Goal: Transaction & Acquisition: Purchase product/service

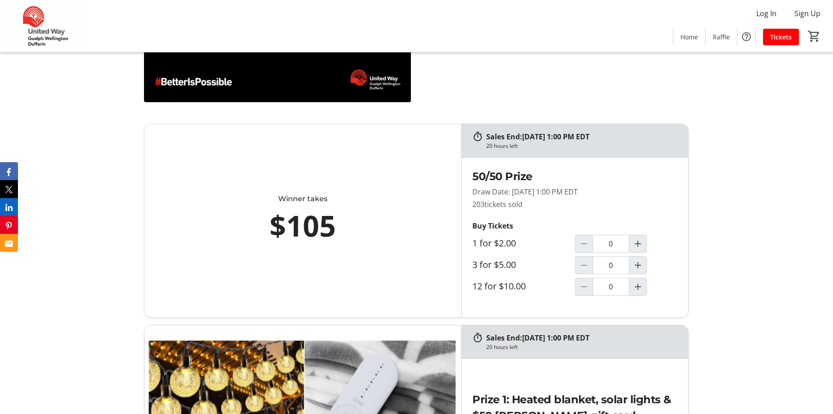
scroll to position [483, 0]
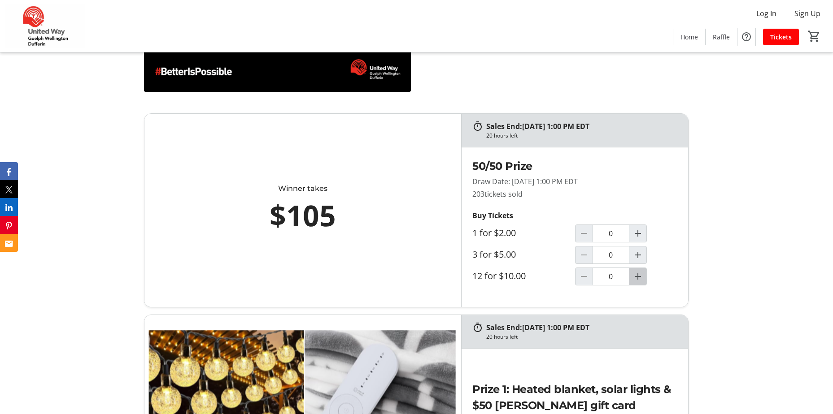
click at [638, 279] on mat-icon "Increment by one" at bounding box center [637, 276] width 11 height 11
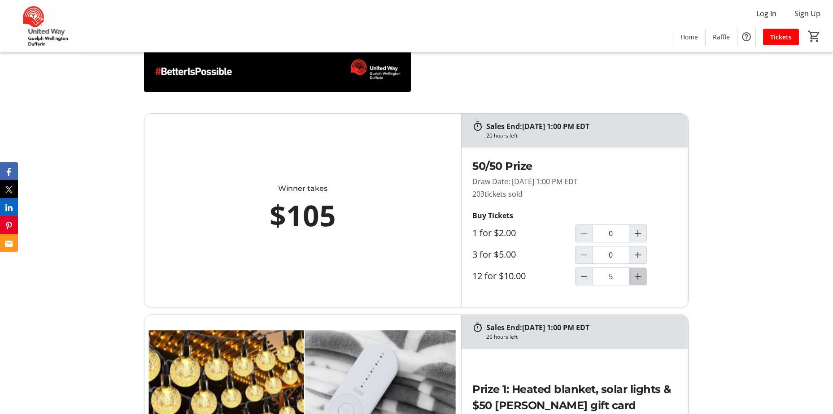
click at [638, 279] on mat-icon "Increment by one" at bounding box center [637, 276] width 11 height 11
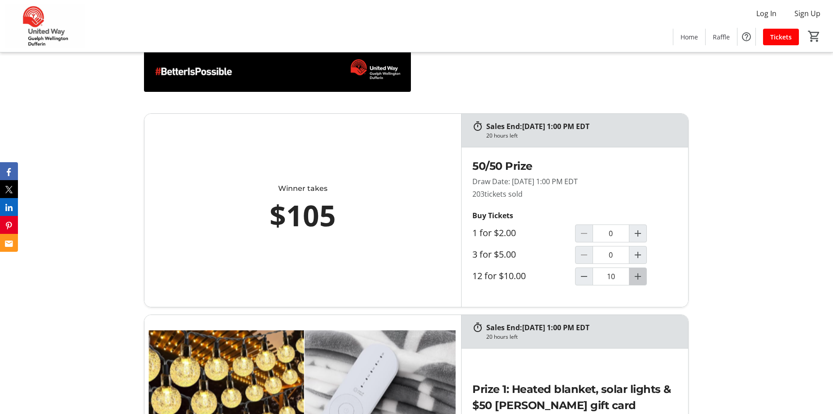
click at [638, 279] on mat-icon "Increment by one" at bounding box center [637, 276] width 11 height 11
type input "12"
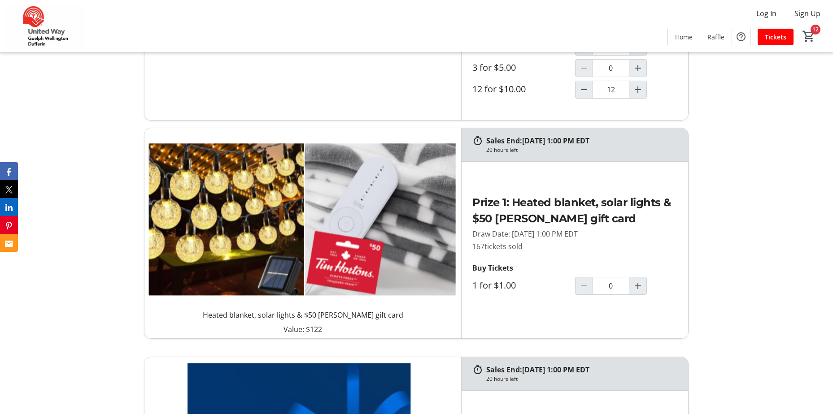
scroll to position [692, 0]
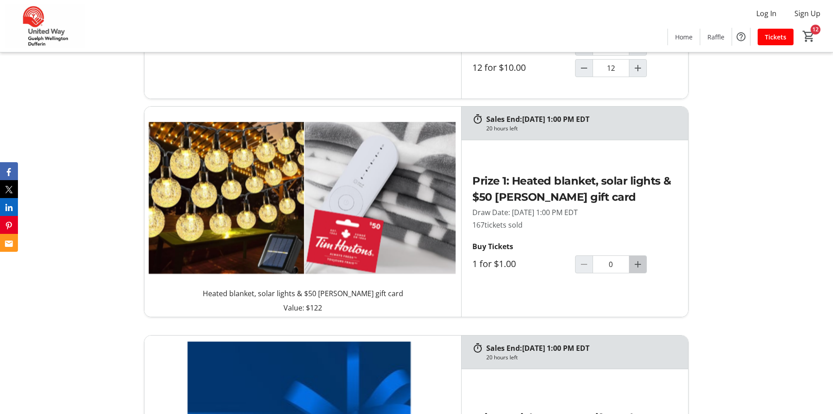
click at [636, 266] on mat-icon "Increment by one" at bounding box center [637, 264] width 11 height 11
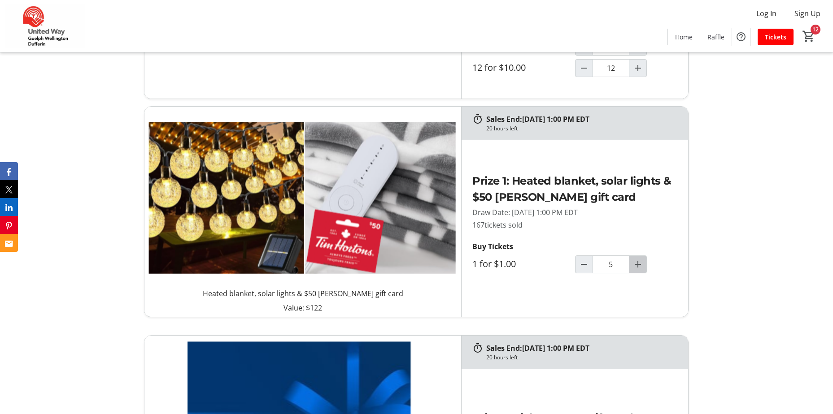
click at [636, 266] on mat-icon "Increment by one" at bounding box center [637, 264] width 11 height 11
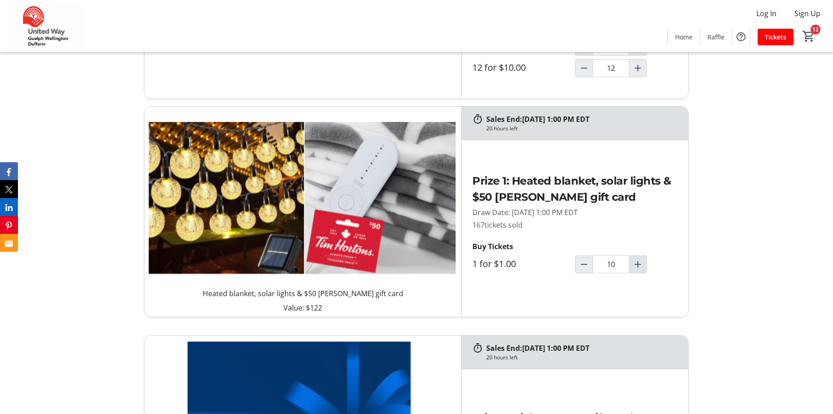
click at [636, 266] on mat-icon "Increment by one" at bounding box center [637, 264] width 11 height 11
click at [583, 265] on mat-icon "Decrement by one" at bounding box center [584, 264] width 11 height 11
click at [639, 262] on mat-icon "Increment by one" at bounding box center [637, 264] width 11 height 11
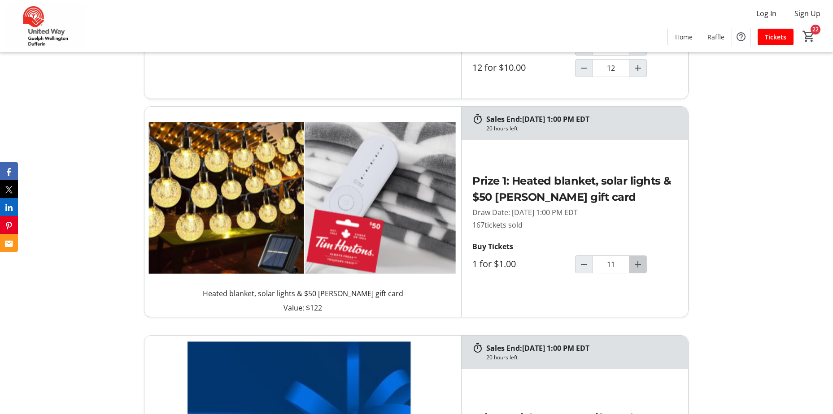
click at [639, 262] on mat-icon "Increment by one" at bounding box center [637, 264] width 11 height 11
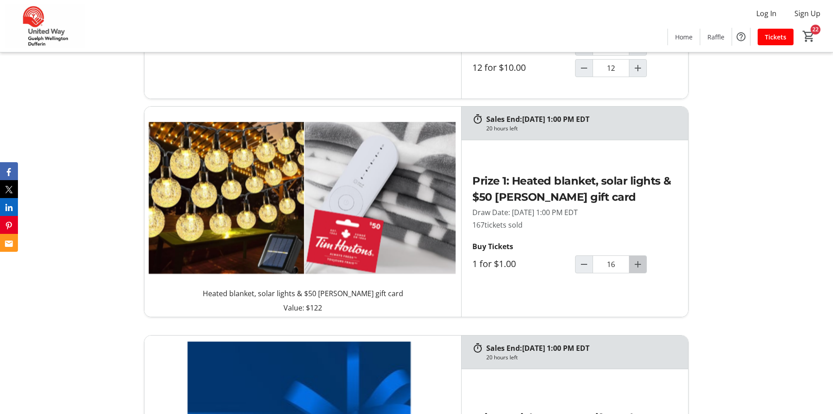
click at [639, 262] on mat-icon "Increment by one" at bounding box center [637, 264] width 11 height 11
type input "20"
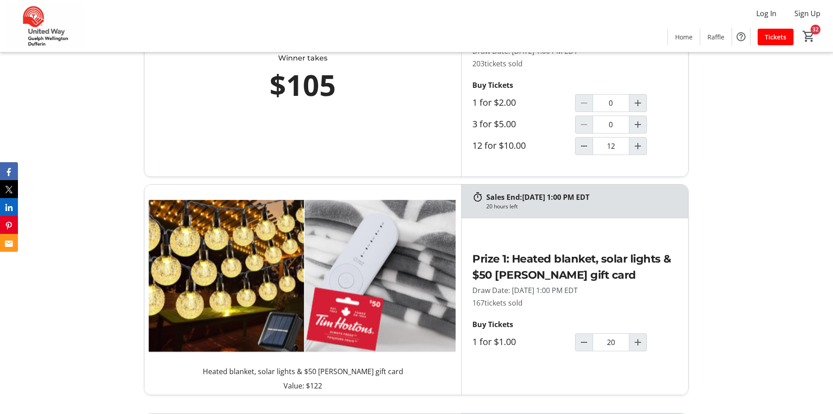
scroll to position [649, 0]
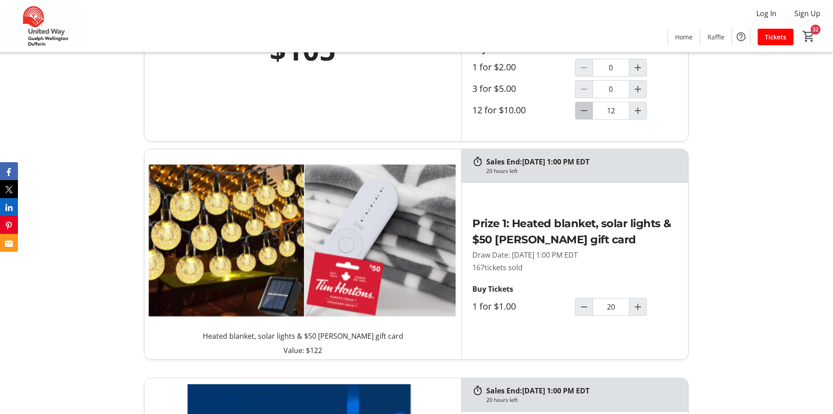
click at [583, 112] on mat-icon "Decrement by one" at bounding box center [584, 110] width 11 height 11
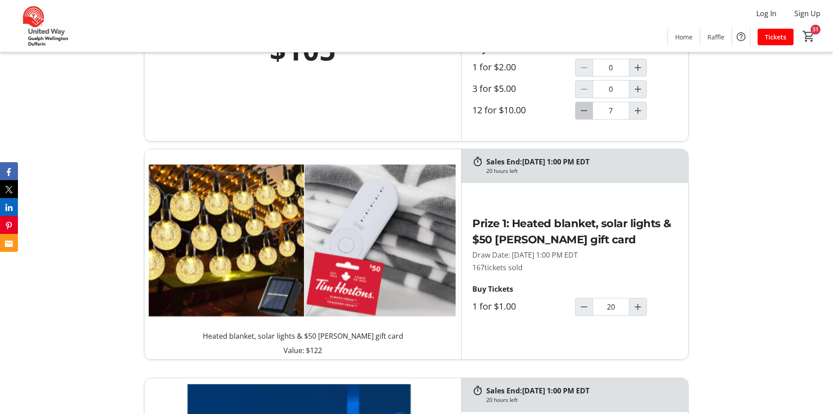
click at [583, 112] on mat-icon "Decrement by one" at bounding box center [584, 110] width 11 height 11
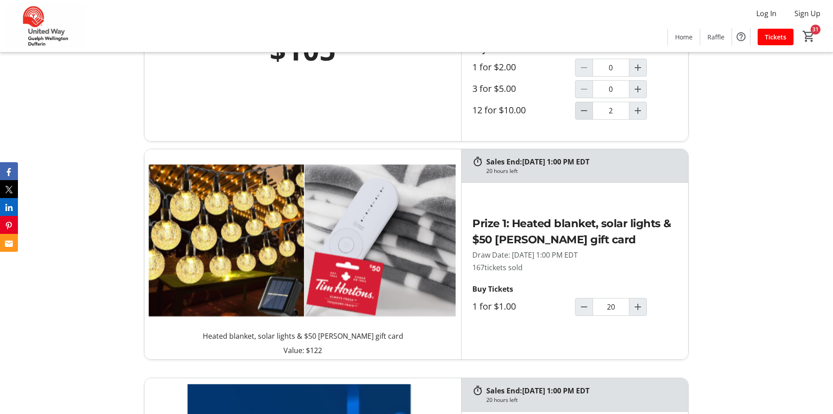
click at [583, 112] on mat-icon "Decrement by one" at bounding box center [584, 110] width 11 height 11
type input "1"
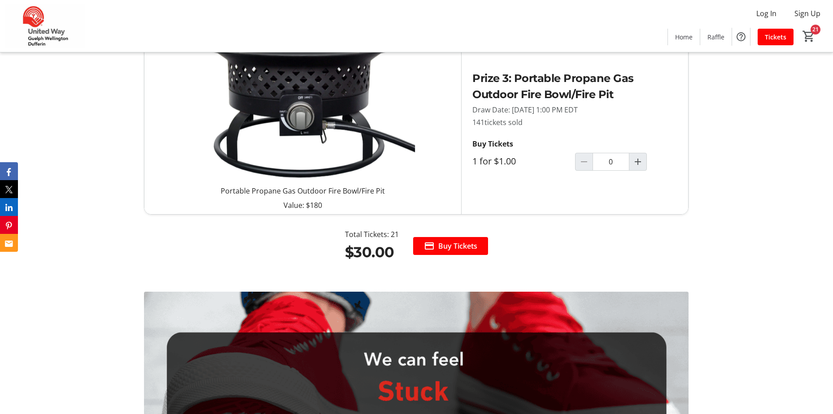
scroll to position [1289, 0]
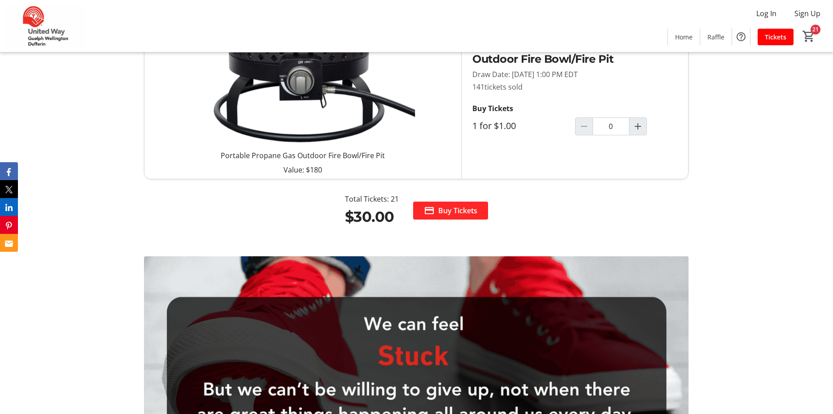
click at [466, 209] on span "Buy Tickets" at bounding box center [457, 210] width 39 height 11
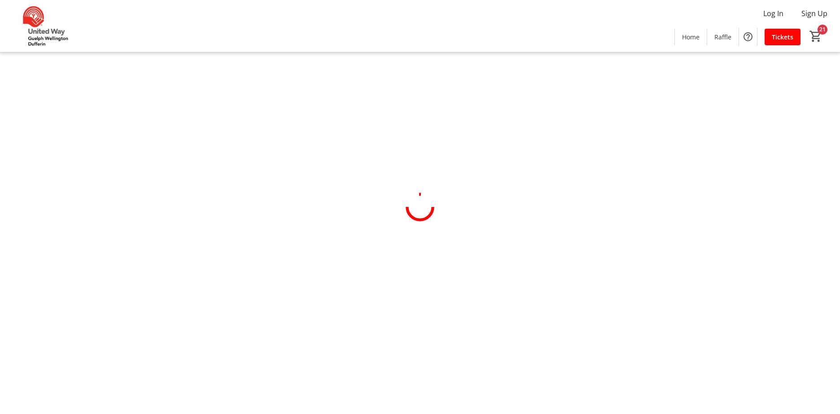
select select "CA"
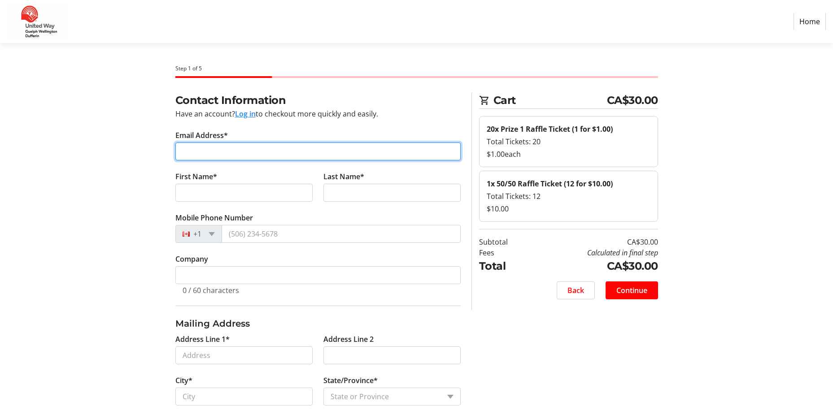
click at [218, 152] on input "Email Address*" at bounding box center [317, 152] width 285 height 18
type input "[EMAIL_ADDRESS][DOMAIN_NAME]"
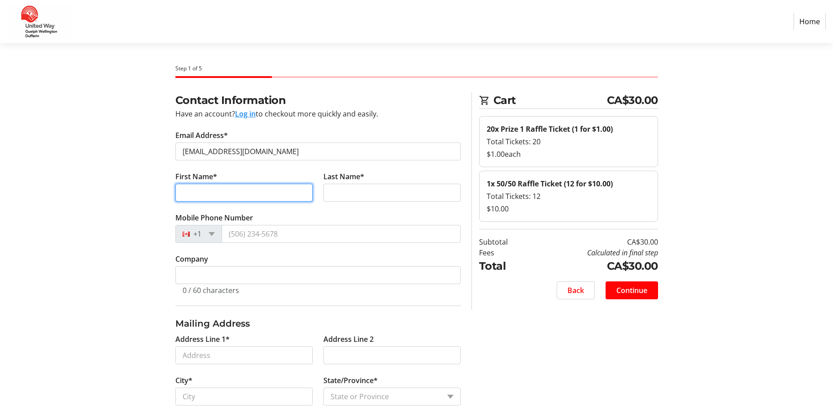
type input "[PERSON_NAME]"
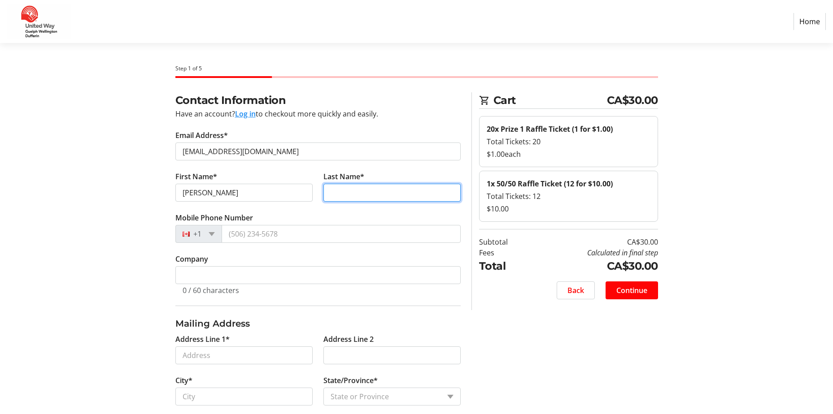
type input "Aram"
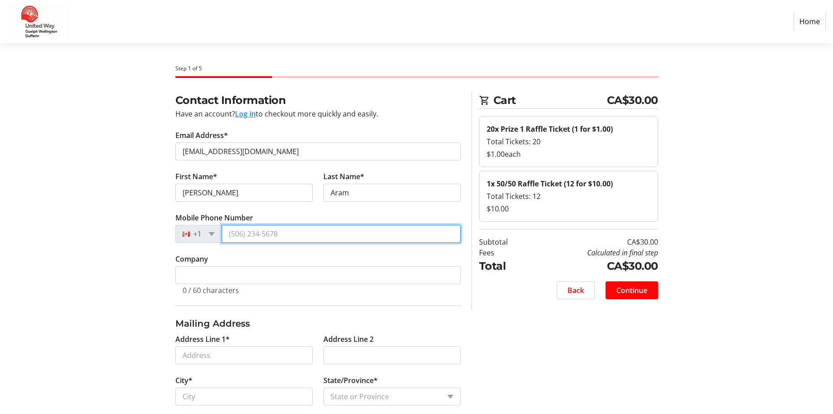
type input "[PHONE_NUMBER]"
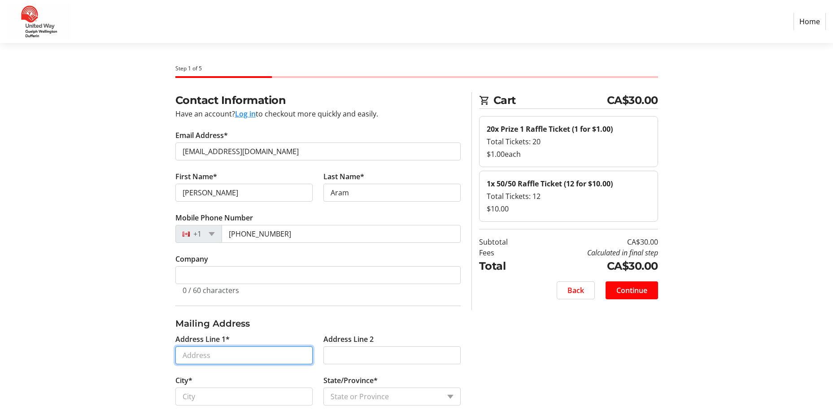
type input "[STREET_ADDRESS]"
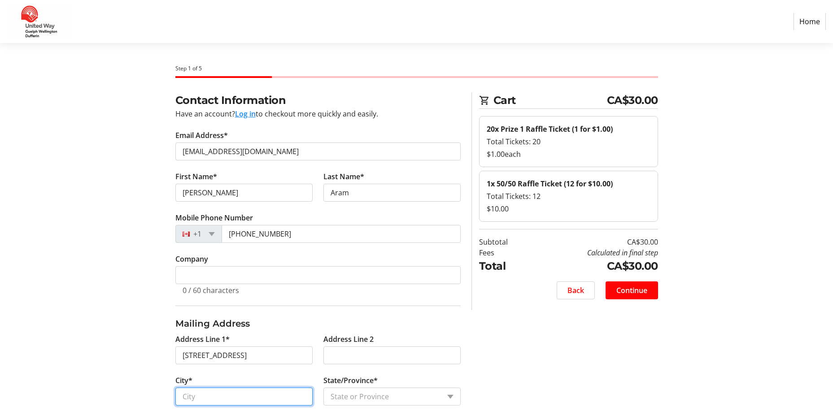
type input "Guelph"
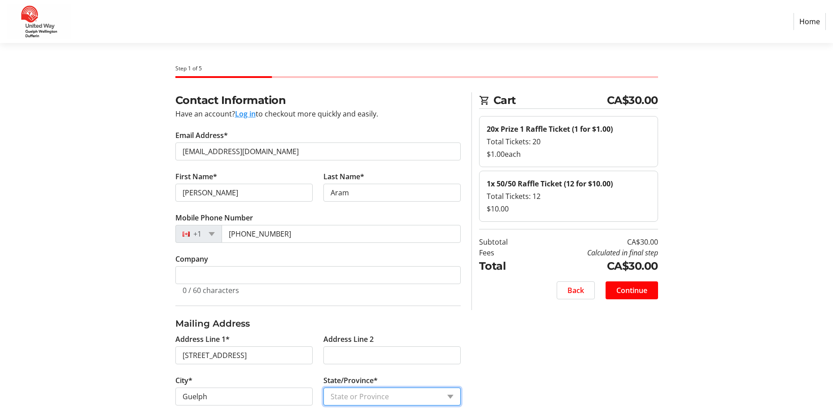
select select "ON"
type input "N1E 4C1"
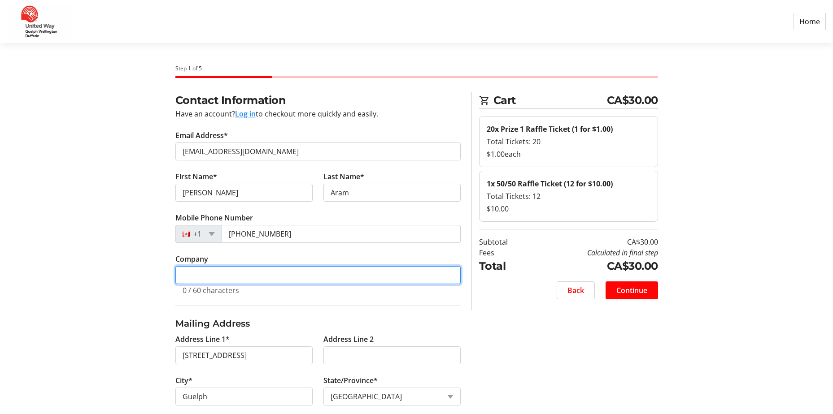
click at [262, 279] on input "Company" at bounding box center [317, 275] width 285 height 18
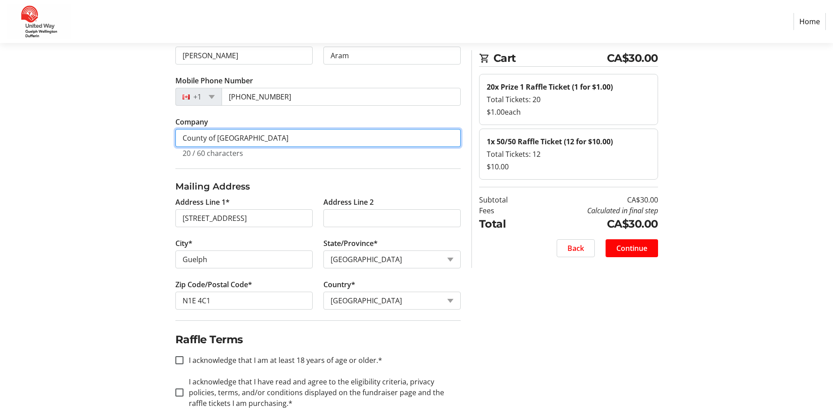
scroll to position [153, 0]
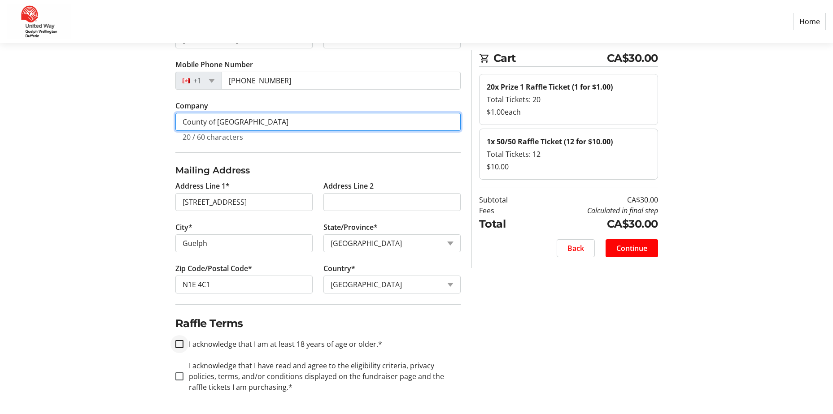
type input "County of [GEOGRAPHIC_DATA]"
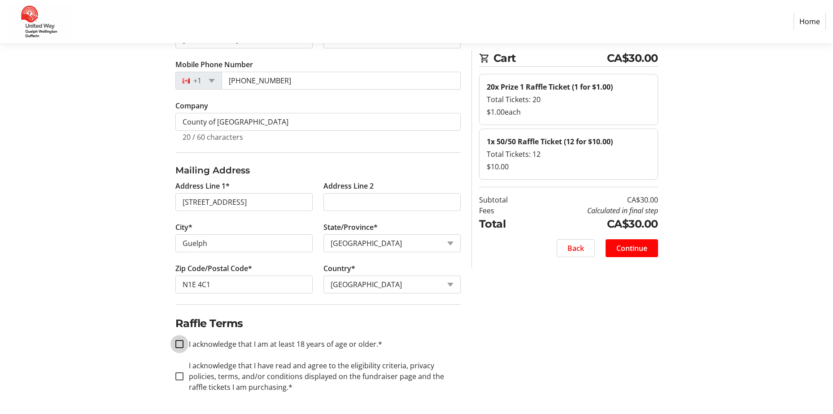
click at [178, 344] on input "I acknowledge that I am at least 18 years of age or older.*" at bounding box center [179, 344] width 8 height 8
checkbox input "true"
click at [180, 377] on input "I acknowledge that I have read and agree to the eligibility criteria, privacy p…" at bounding box center [179, 377] width 8 height 8
checkbox input "true"
click at [629, 247] on span "Continue" at bounding box center [631, 248] width 31 height 11
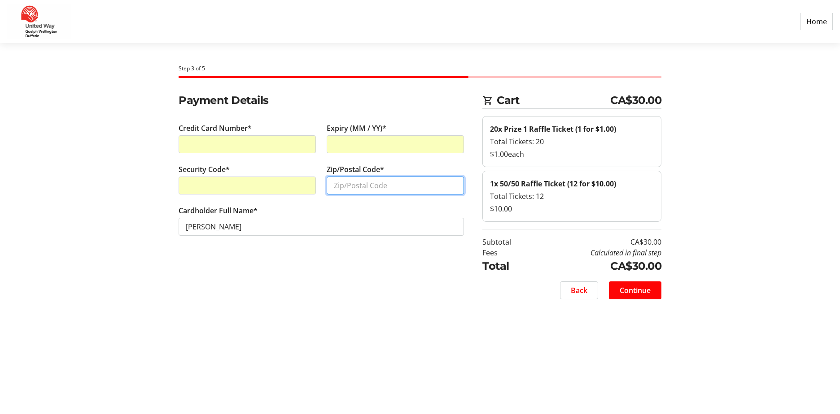
click at [408, 186] on input "Zip/Postal Code*" at bounding box center [394, 186] width 137 height 18
type input "N1E 4C1"
click at [643, 286] on span "Continue" at bounding box center [634, 290] width 31 height 11
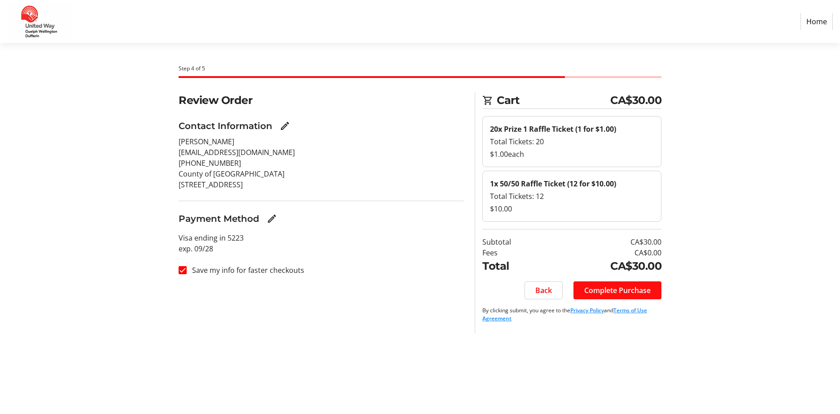
click at [609, 293] on span "Complete Purchase" at bounding box center [617, 290] width 66 height 11
